Goal: Navigation & Orientation: Find specific page/section

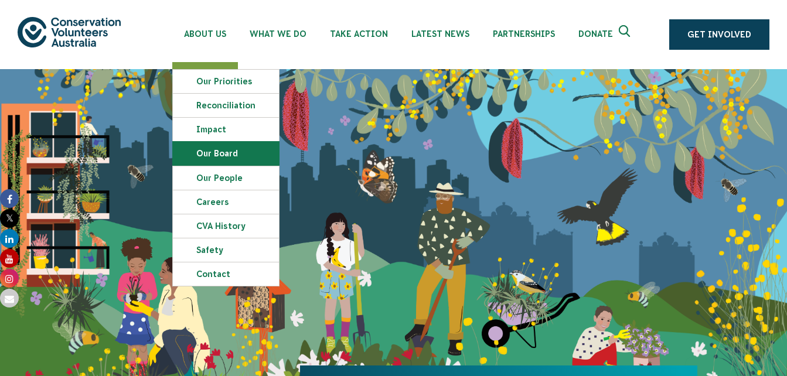
click at [245, 157] on link "Our Board" at bounding box center [226, 153] width 106 height 23
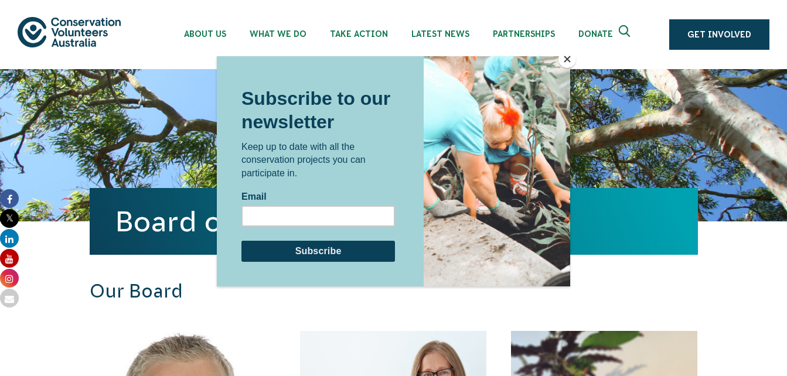
click at [567, 64] on button "Close" at bounding box center [568, 59] width 18 height 18
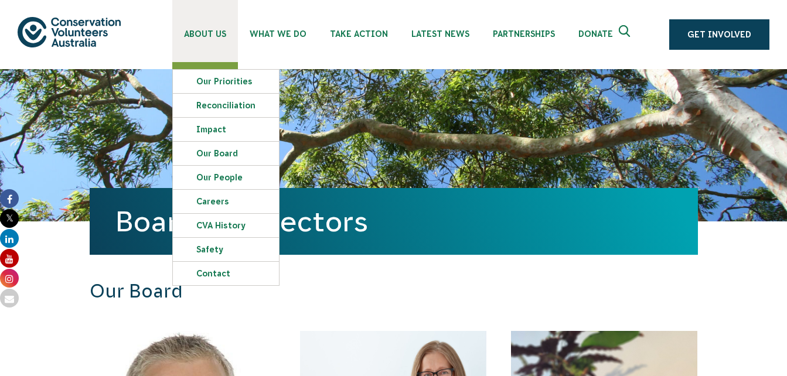
click at [193, 40] on link "About Us" at bounding box center [205, 31] width 66 height 62
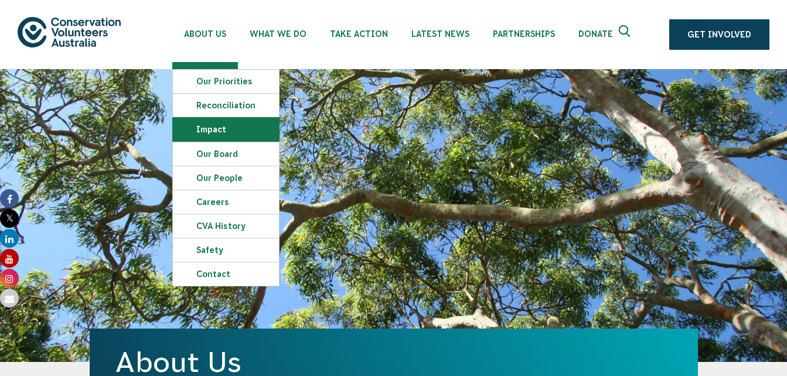
click at [221, 126] on link "Impact" at bounding box center [226, 129] width 106 height 23
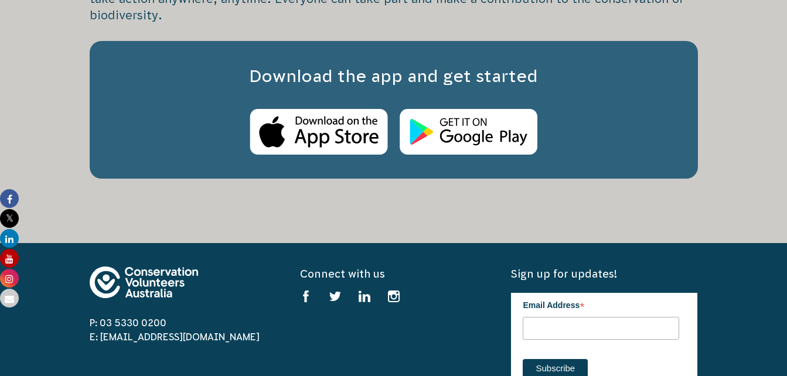
scroll to position [4513, 0]
